Goal: Task Accomplishment & Management: Complete application form

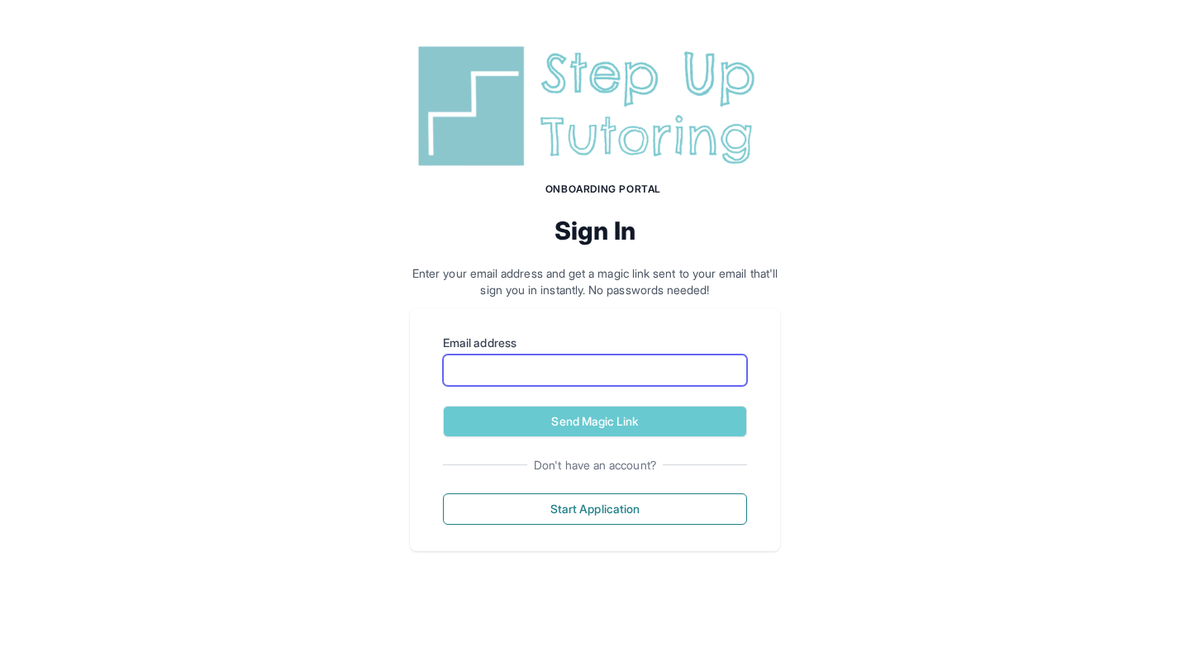
click at [616, 374] on input "Email address" at bounding box center [595, 370] width 304 height 31
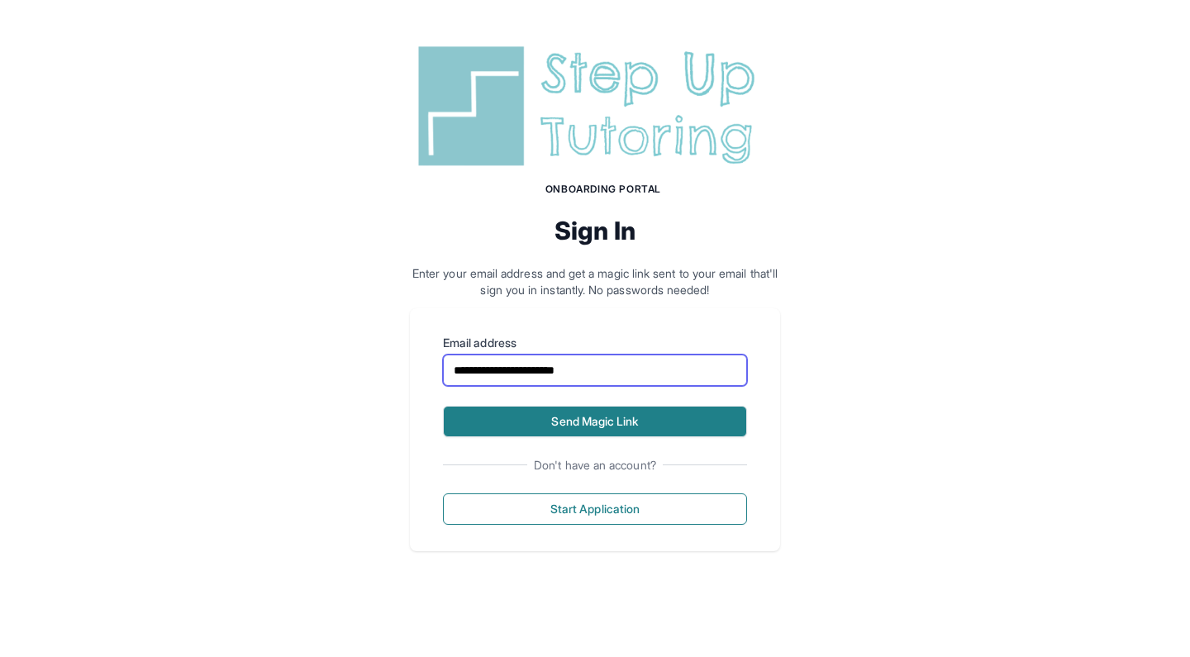
type input "**********"
click at [604, 417] on button "Send Magic Link" at bounding box center [595, 421] width 304 height 31
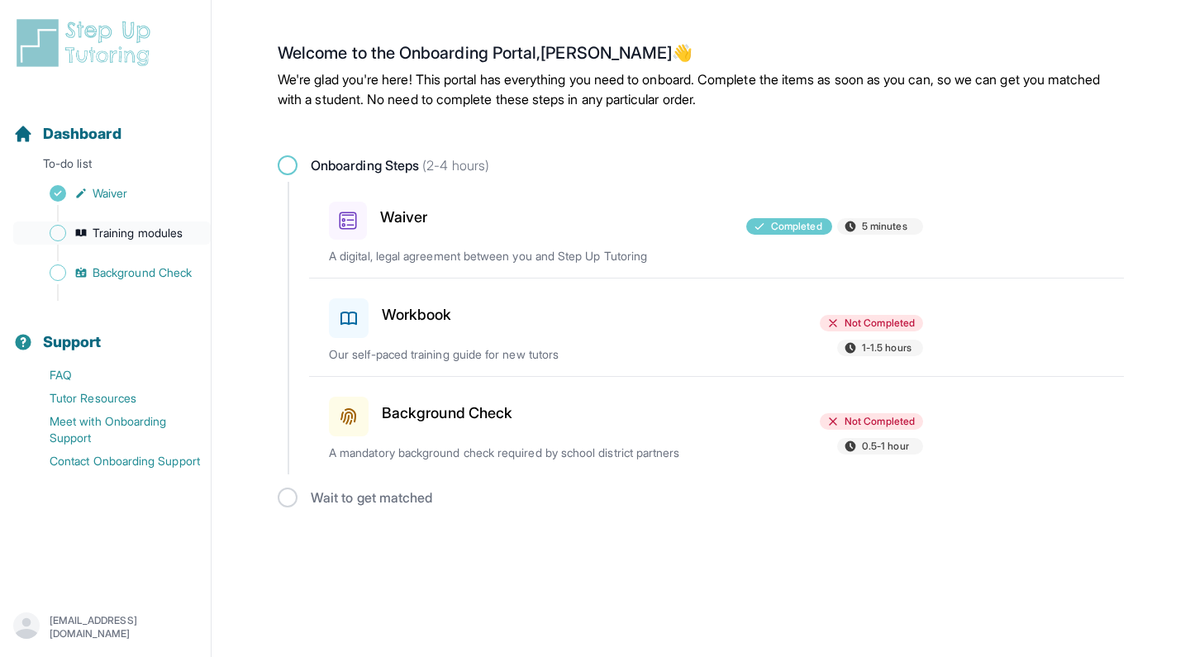
click at [109, 227] on span "Training modules" at bounding box center [138, 233] width 90 height 17
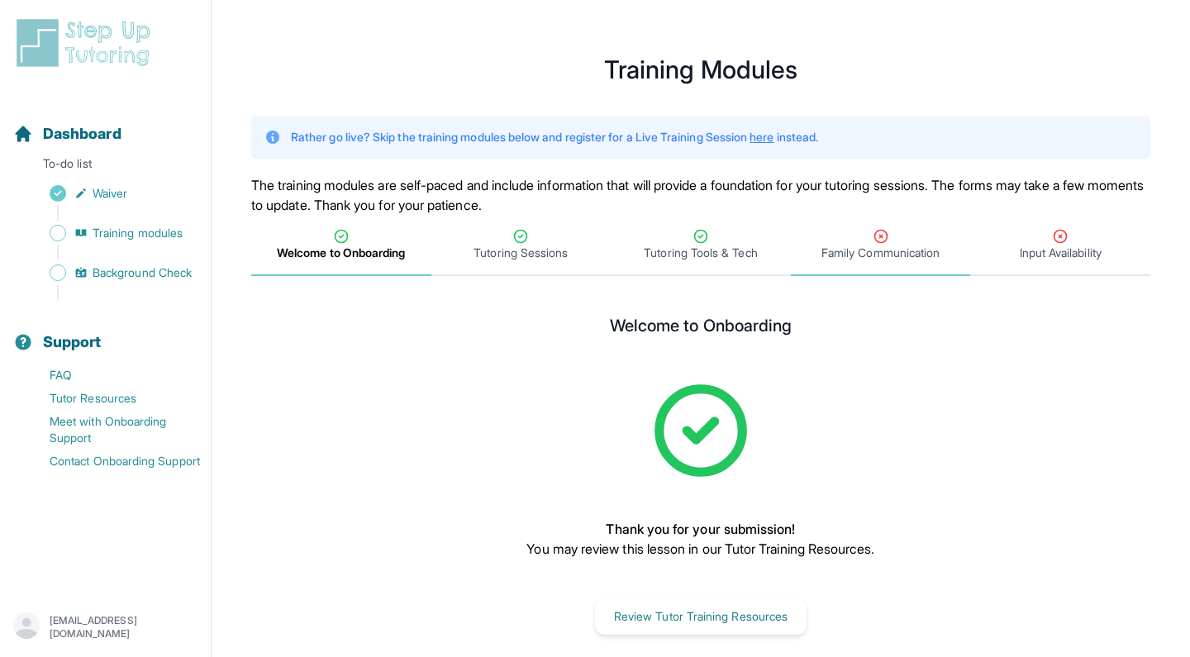
click at [892, 250] on span "Family Communication" at bounding box center [880, 253] width 118 height 17
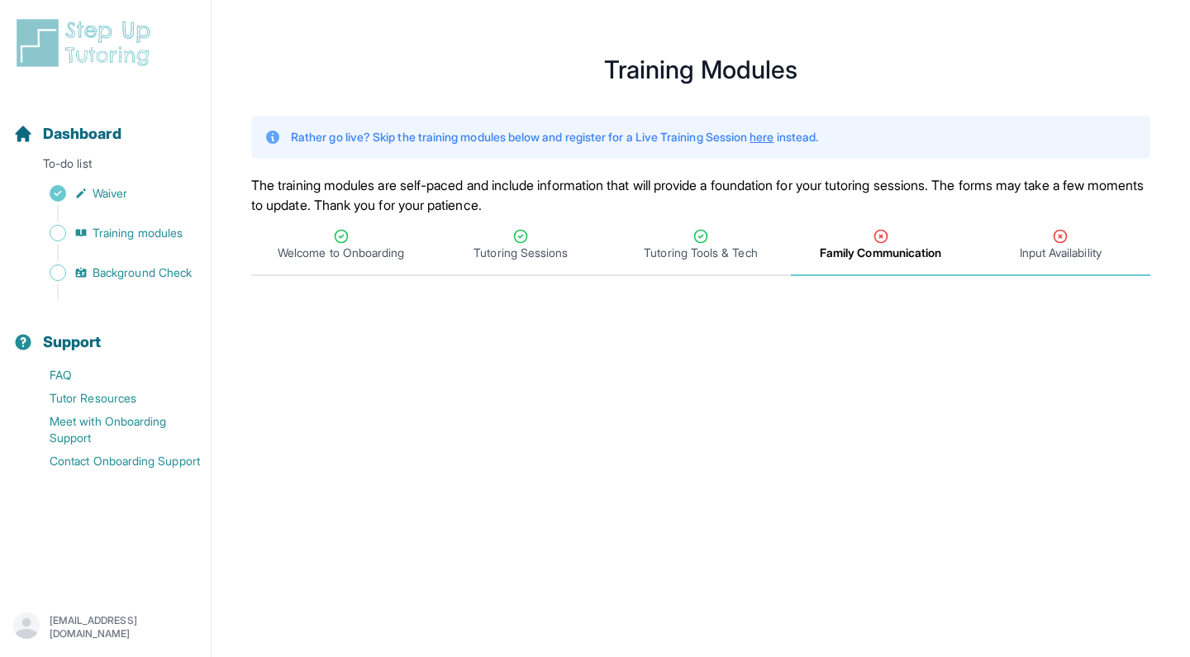
click at [1056, 246] on span "Input Availability" at bounding box center [1061, 253] width 82 height 17
click at [878, 250] on span "Family Communication" at bounding box center [880, 253] width 118 height 17
click at [1047, 254] on span "Input Availability" at bounding box center [1061, 253] width 82 height 17
click at [158, 269] on span "Background Check" at bounding box center [142, 272] width 99 height 17
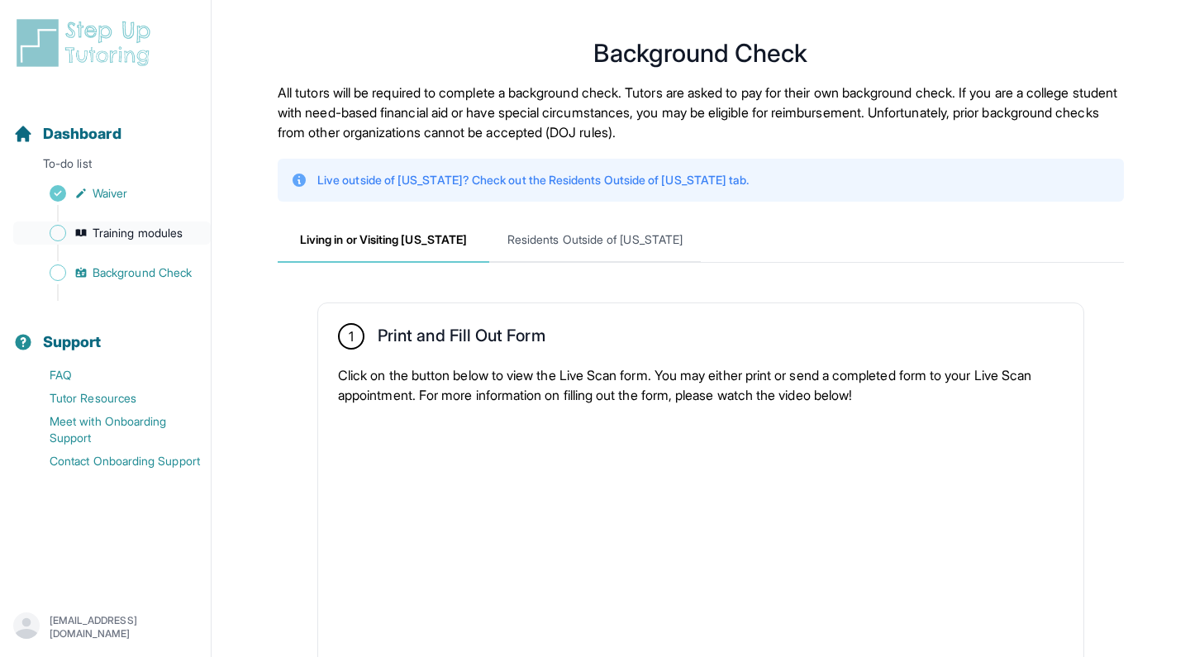
click at [148, 238] on span "Training modules" at bounding box center [138, 233] width 90 height 17
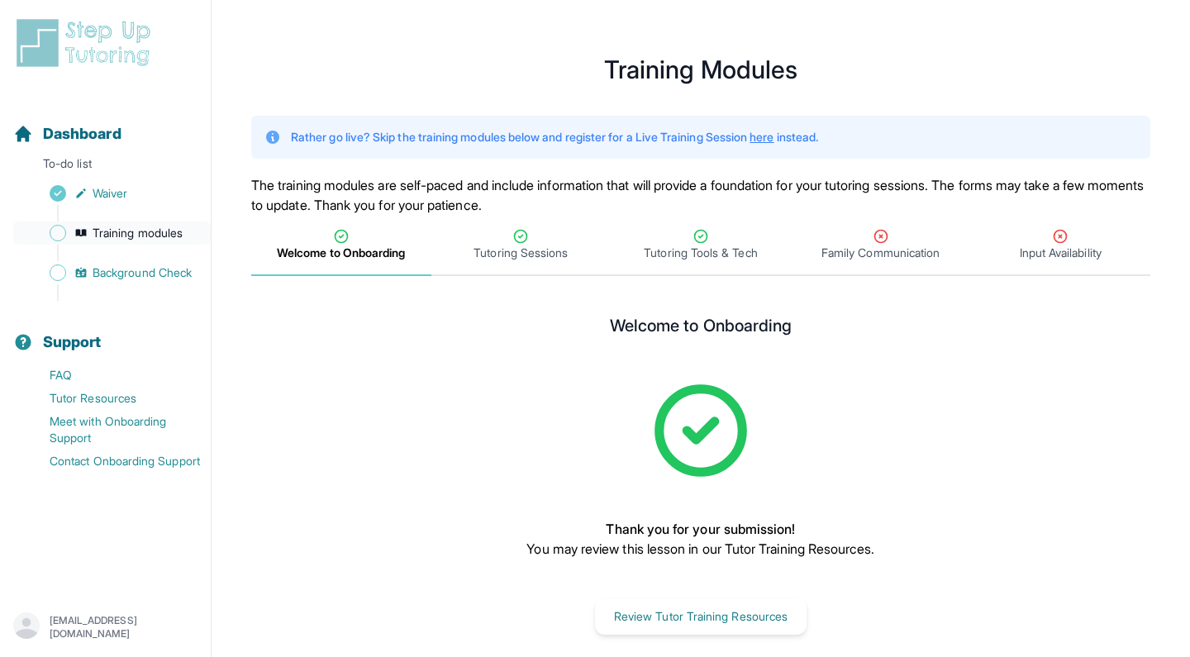
click at [136, 236] on span "Training modules" at bounding box center [138, 233] width 90 height 17
click at [1049, 264] on span "Input Availability" at bounding box center [1060, 245] width 180 height 61
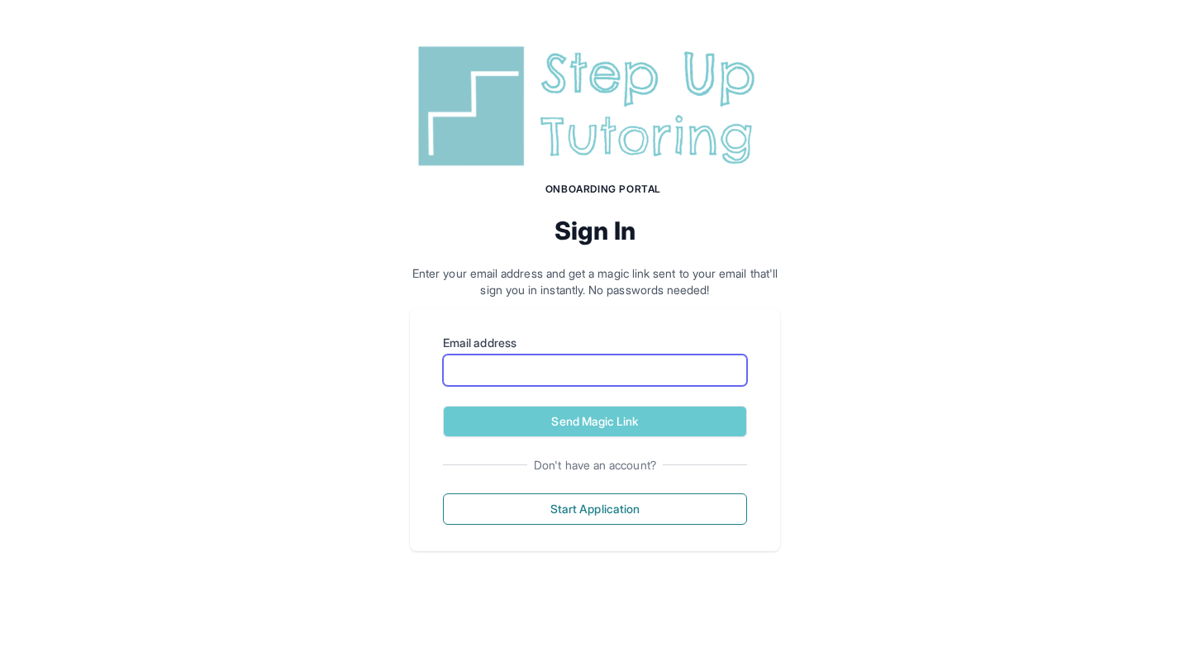
click at [570, 374] on input "Email address" at bounding box center [595, 370] width 304 height 31
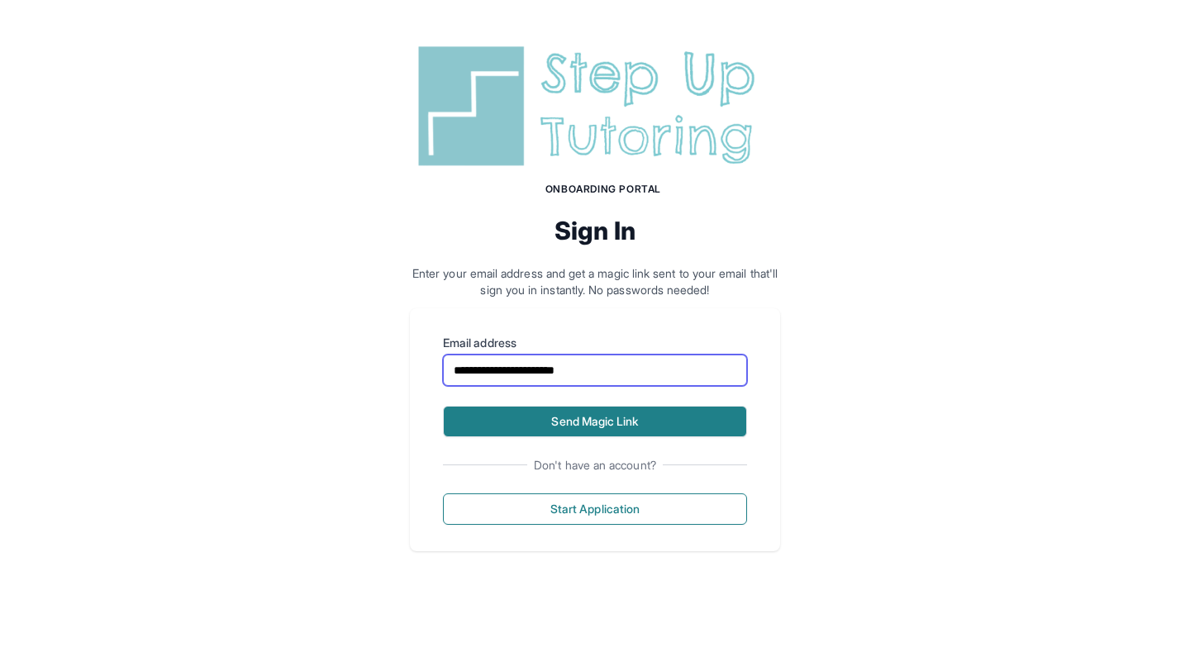
type input "**********"
click at [573, 412] on button "Send Magic Link" at bounding box center [595, 421] width 304 height 31
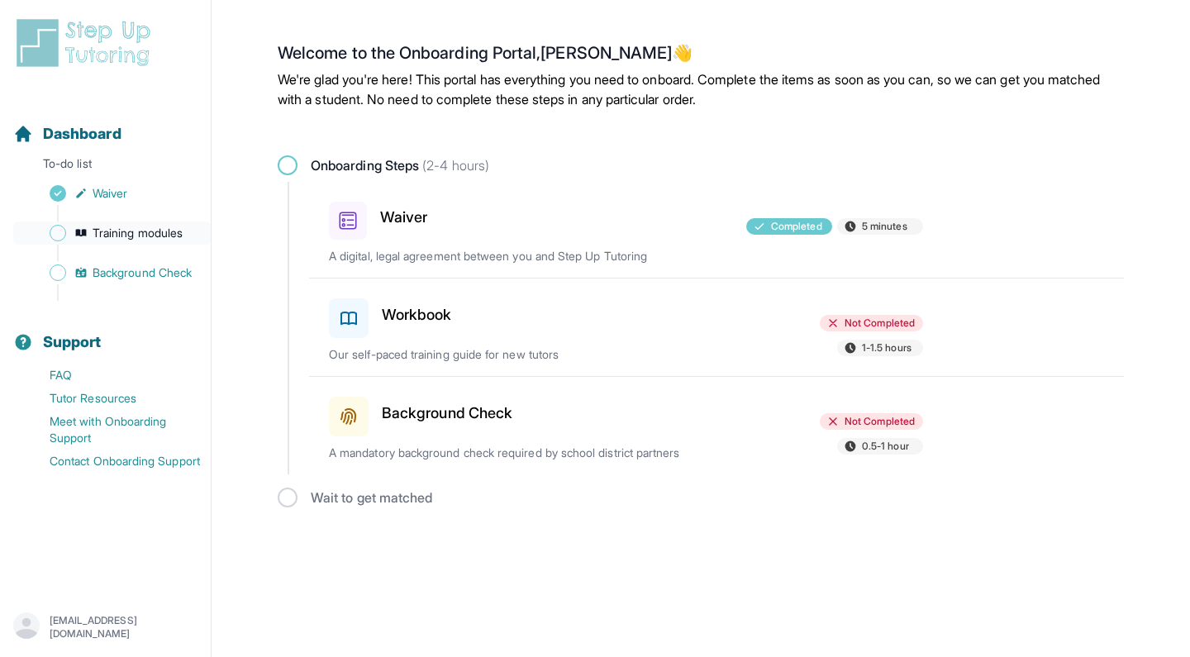
click at [150, 234] on span "Training modules" at bounding box center [138, 233] width 90 height 17
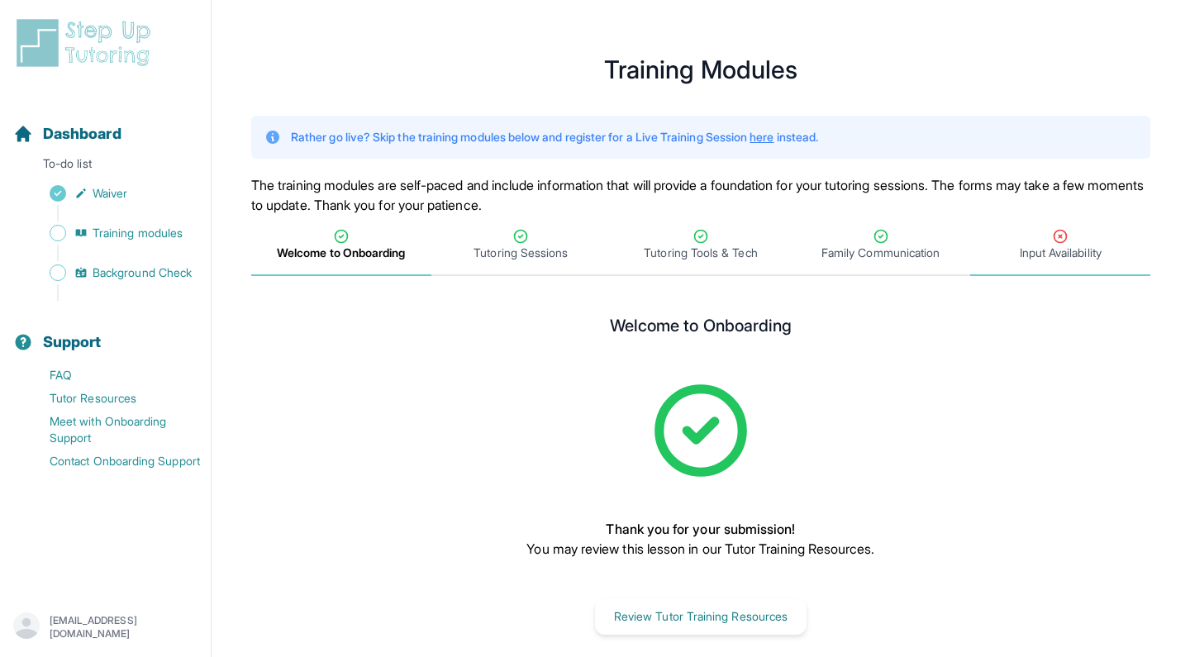
click at [1064, 273] on span "Input Availability" at bounding box center [1060, 245] width 180 height 61
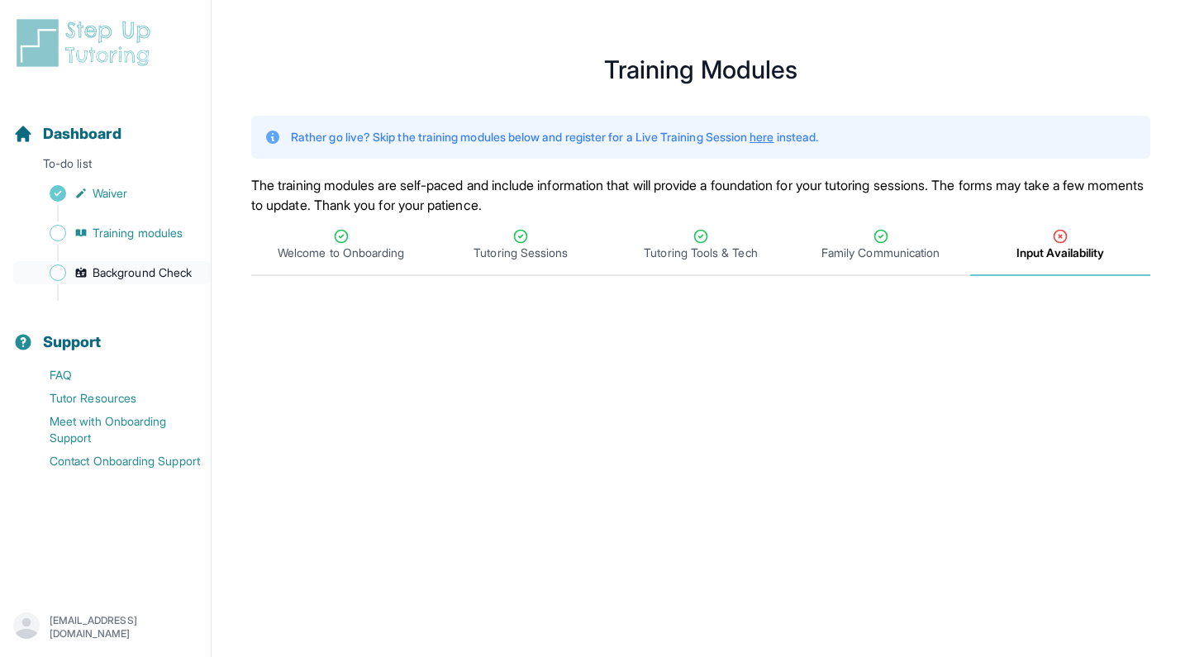
click at [162, 276] on span "Background Check" at bounding box center [142, 272] width 99 height 17
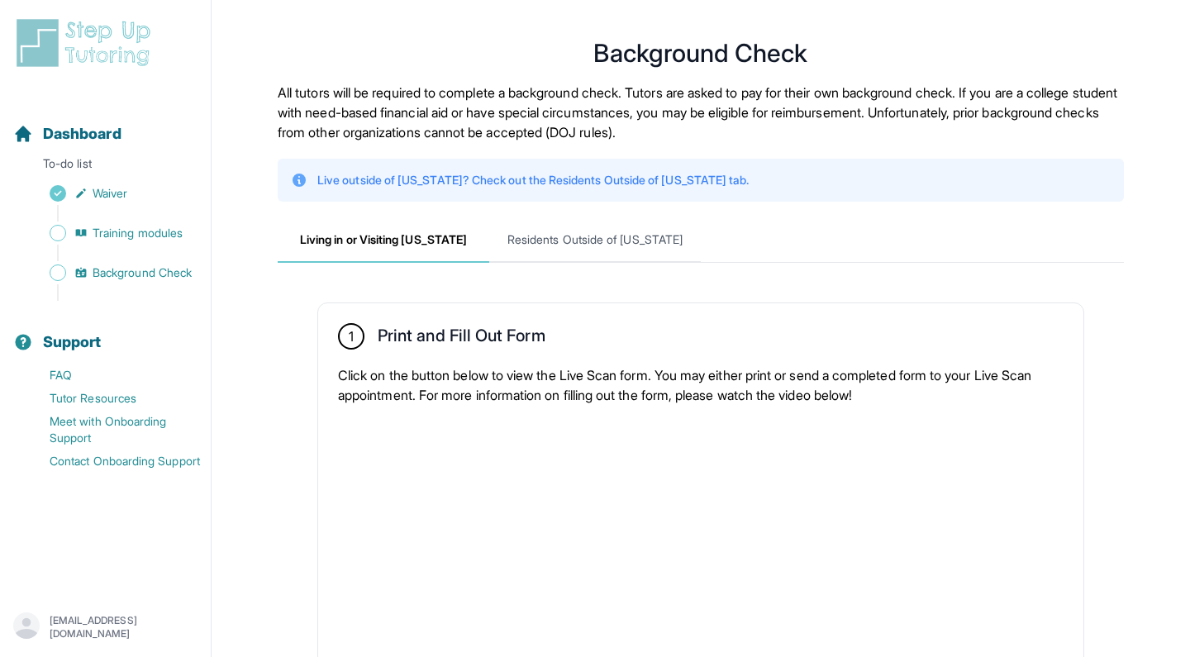
scroll to position [14, 0]
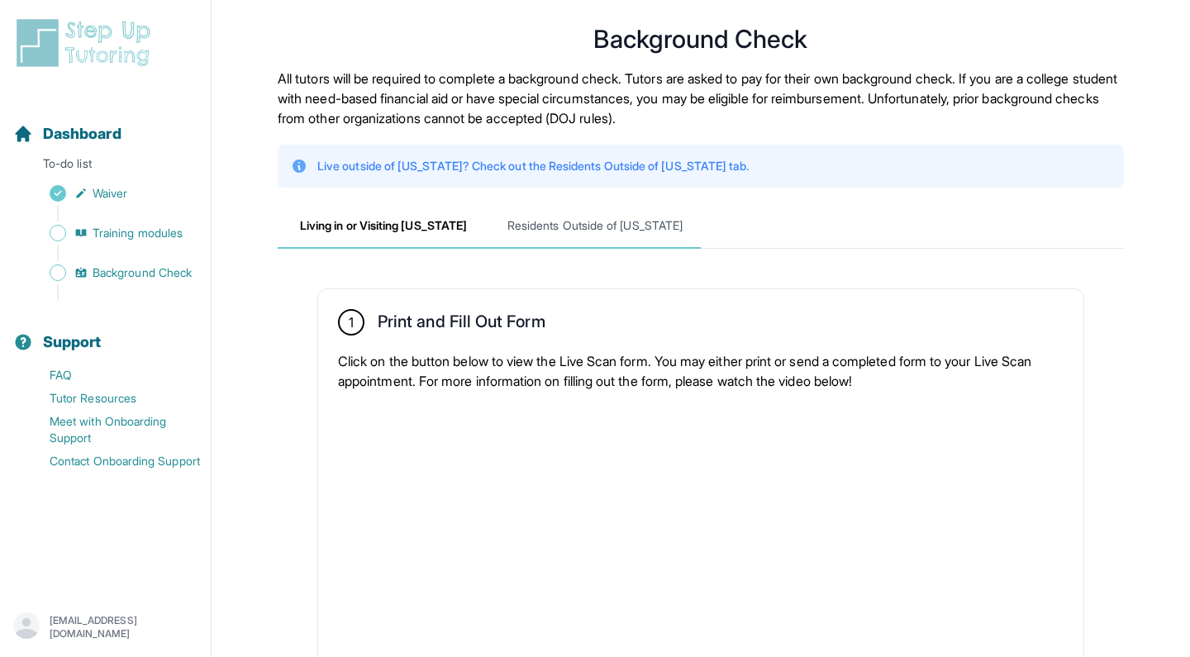
click at [600, 224] on span "Residents Outside of [US_STATE]" at bounding box center [595, 226] width 212 height 45
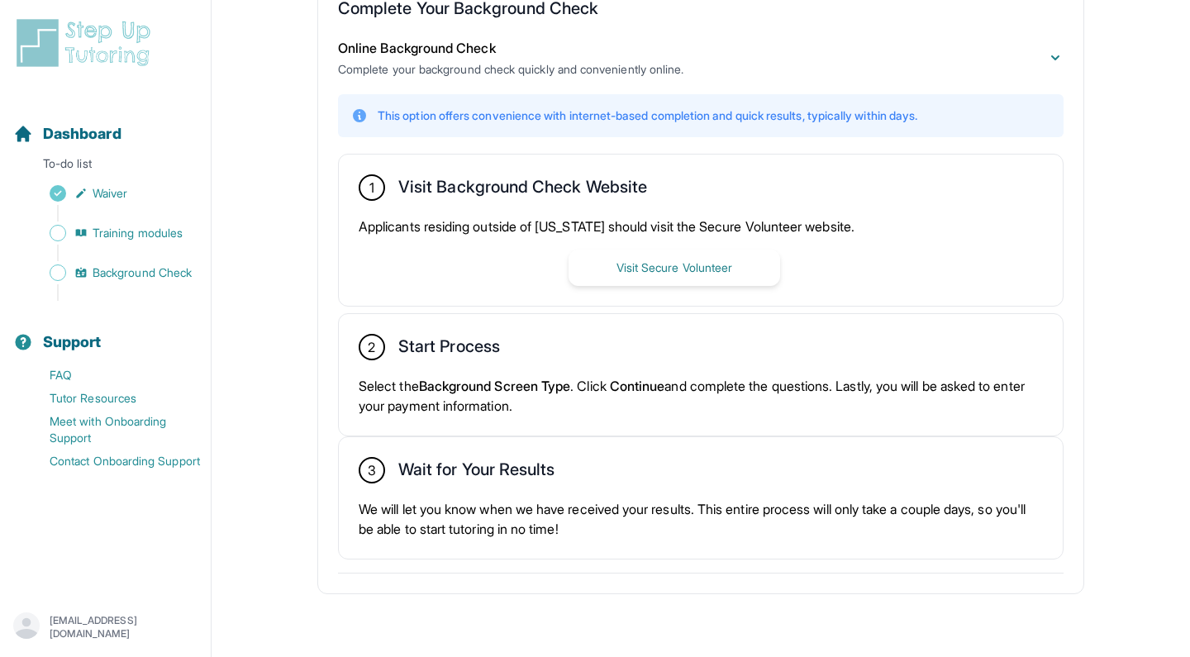
scroll to position [325, 0]
click at [509, 364] on div "2 Start Process Select the Background Screen Type . Click Continue and complete…" at bounding box center [701, 374] width 724 height 121
click at [571, 385] on span "Background Screen Type" at bounding box center [495, 386] width 152 height 17
